Goal: Task Accomplishment & Management: Use online tool/utility

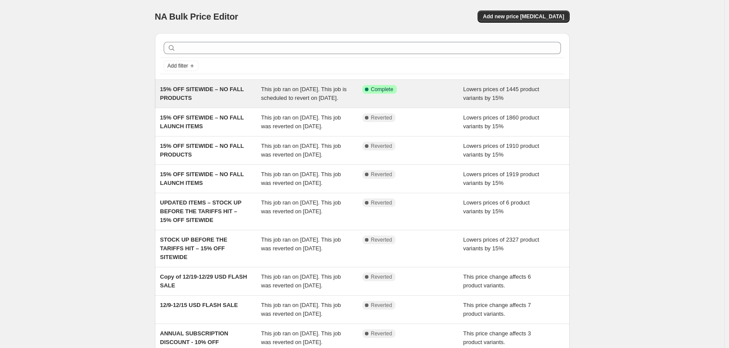
click at [230, 100] on div "15% OFF SITEWIDE – NO FALL PRODUCTS" at bounding box center [210, 93] width 101 height 17
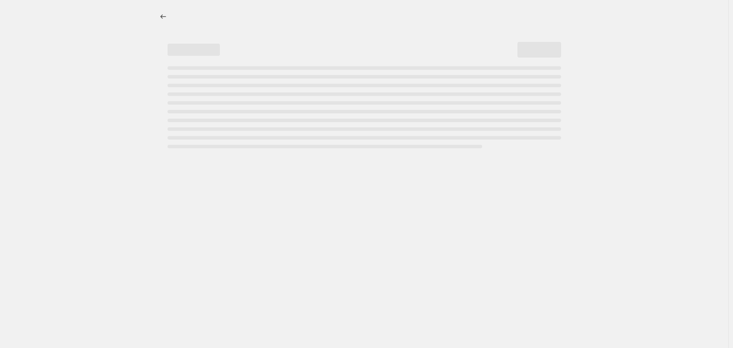
select select "percentage"
select select "no_change"
select select "product_status"
select select "not_equal"
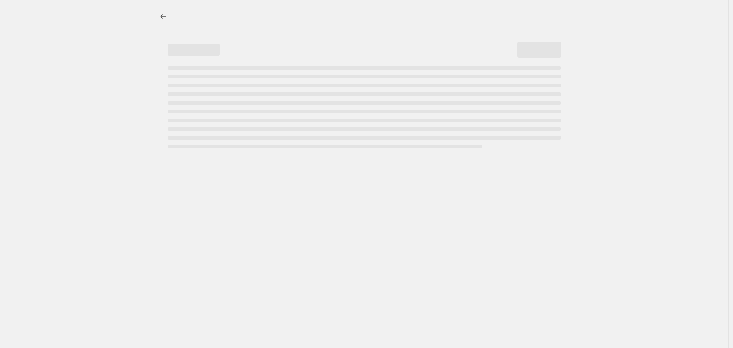
select select "not_equal"
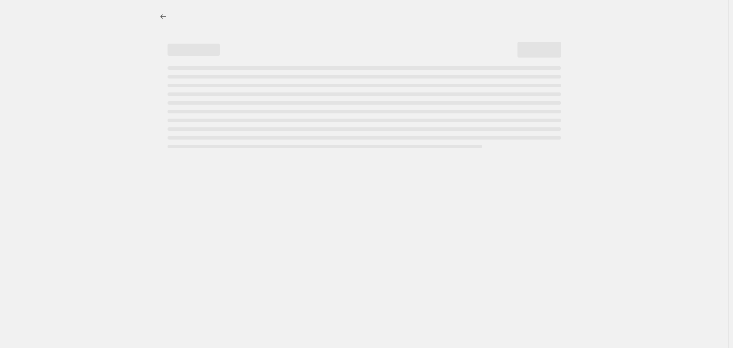
select select "not_equal"
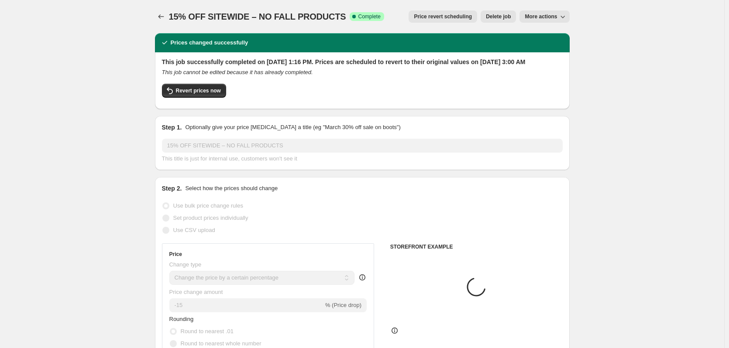
select select "tag"
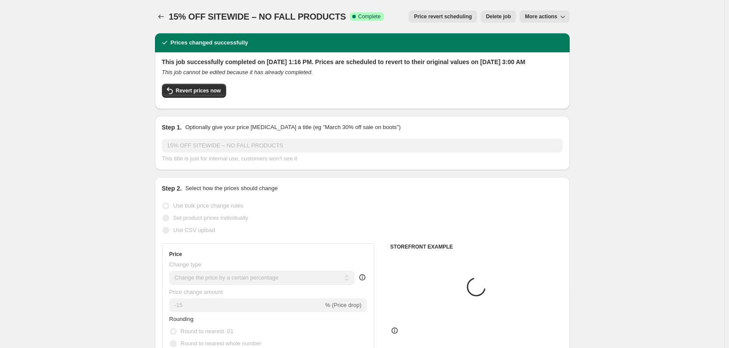
select select "tag"
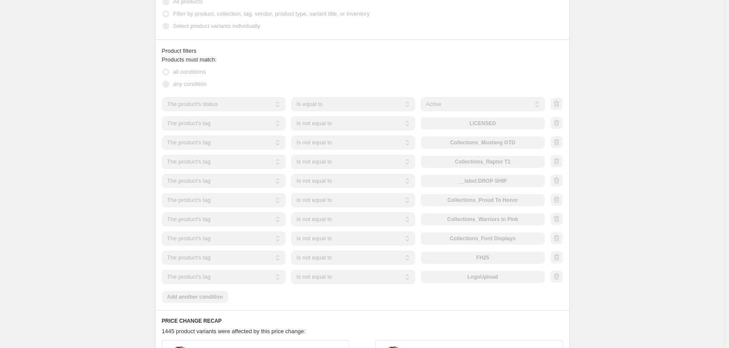
scroll to position [568, 0]
